Goal: Task Accomplishment & Management: Manage account settings

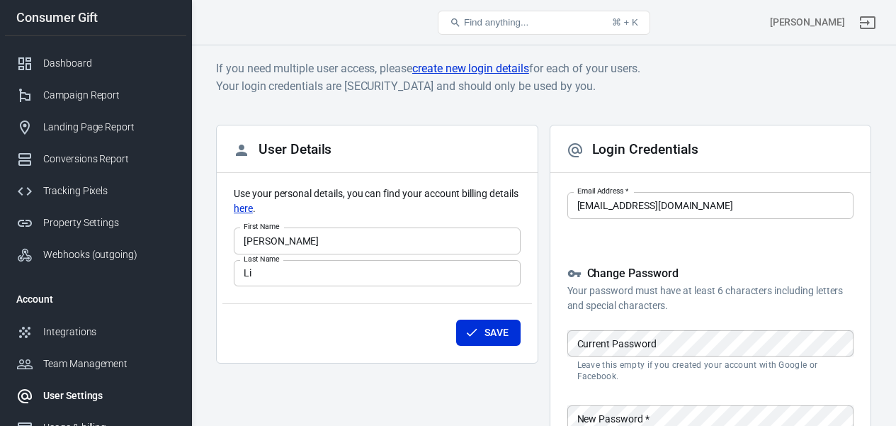
click at [628, 106] on main "If you need multiple user access, please create new login details for each of y…" at bounding box center [543, 311] width 655 height 504
drag, startPoint x: 641, startPoint y: 23, endPoint x: 676, endPoint y: 47, distance: 42.2
click at [675, 47] on div "User Settings Find anything... ⌘ + K Erwin Li Consumer Gift Dashboard Campaign …" at bounding box center [448, 334] width 896 height 579
click at [686, 69] on h6 "If you need multiple user access, please create new login details for each of y…" at bounding box center [543, 76] width 655 height 35
click at [353, 397] on div "User Details Use your personal details, you can find your account billing detai…" at bounding box center [377, 344] width 322 height 438
